Goal: Navigation & Orientation: Find specific page/section

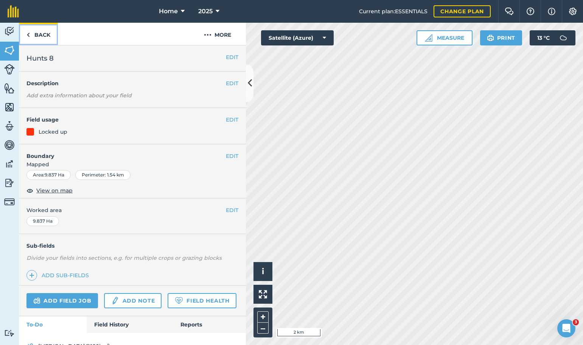
click at [43, 28] on link "Back" at bounding box center [38, 34] width 39 height 22
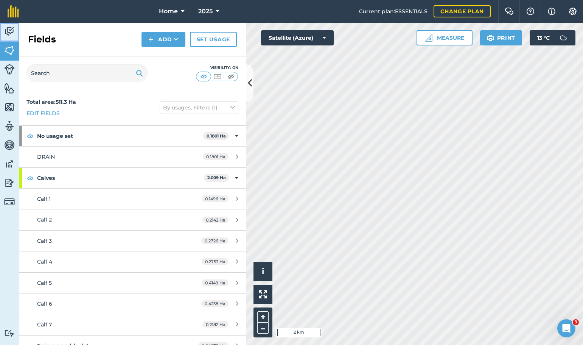
click at [5, 36] on img at bounding box center [9, 31] width 11 height 11
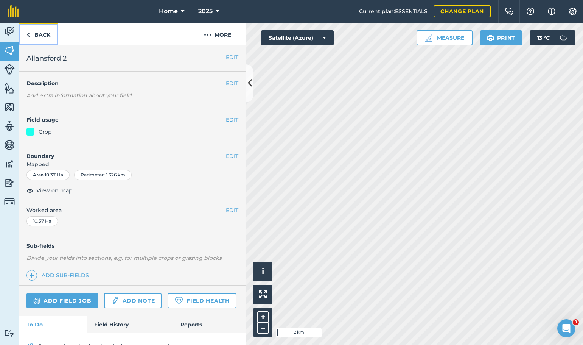
click at [48, 30] on link "Back" at bounding box center [38, 34] width 39 height 22
